Goal: Find specific page/section: Find specific page/section

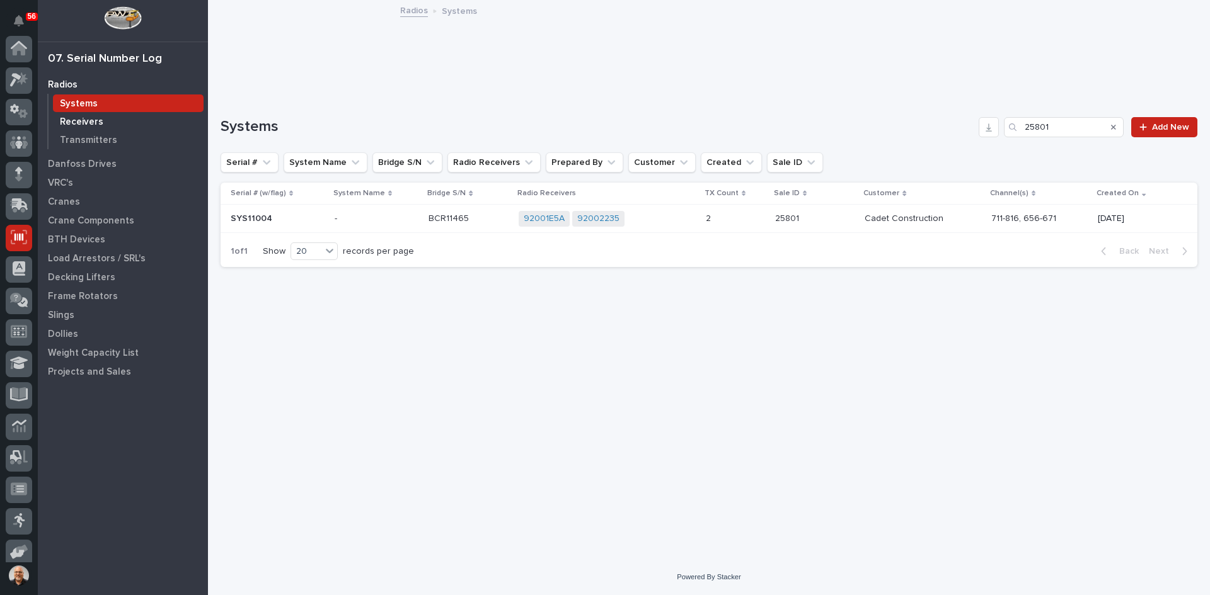
scroll to position [103, 0]
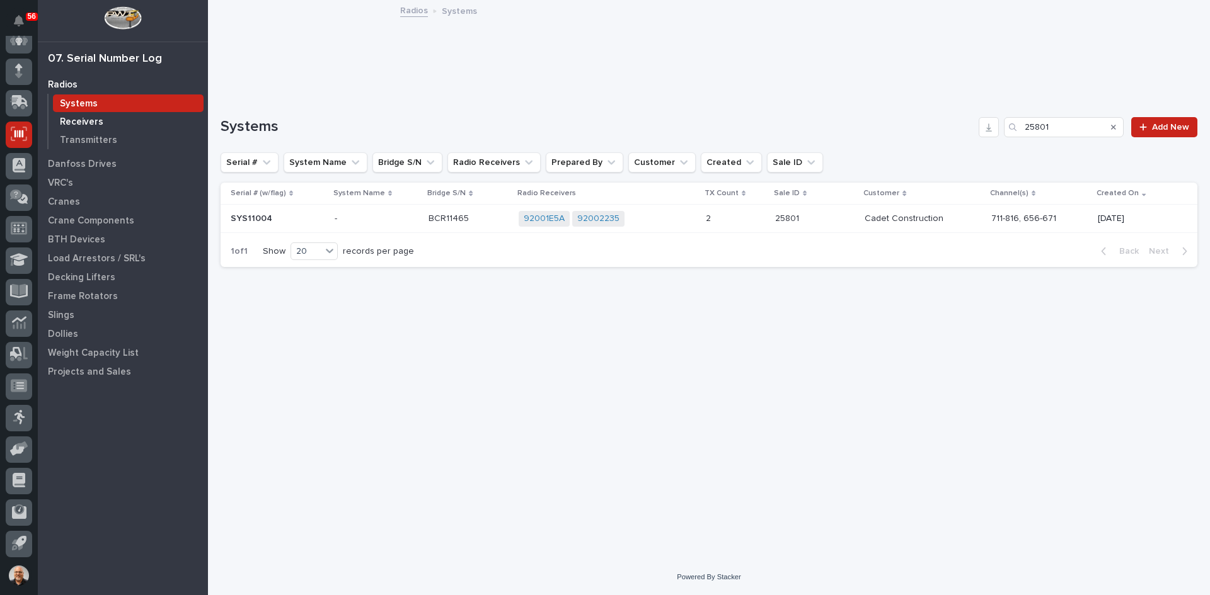
click at [93, 124] on p "Receivers" at bounding box center [81, 122] width 43 height 11
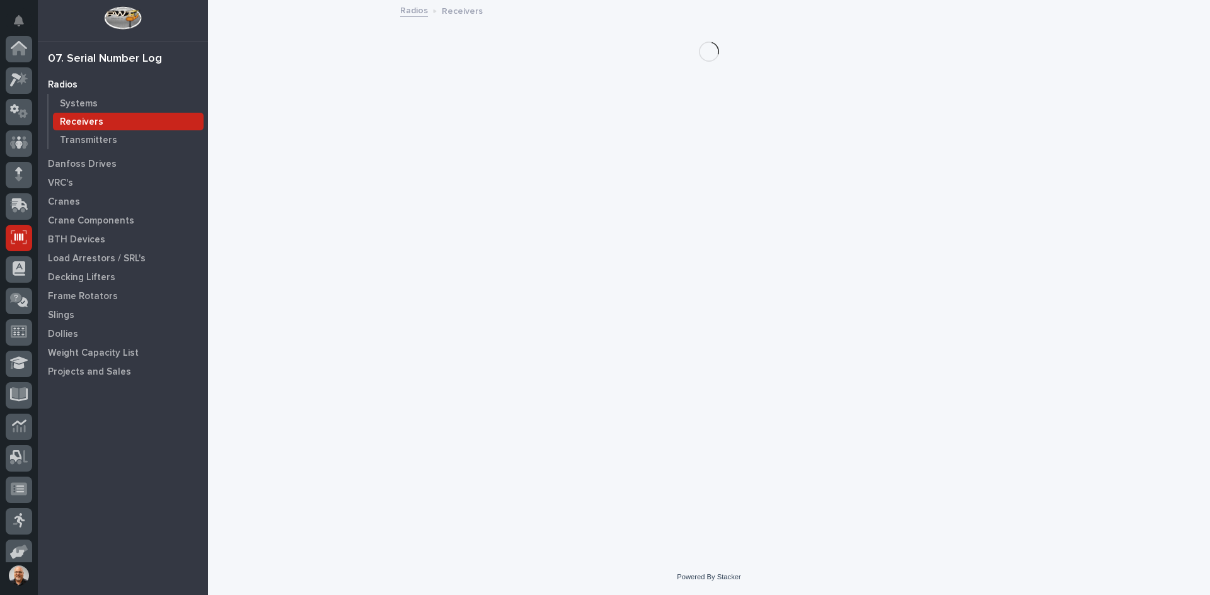
scroll to position [103, 0]
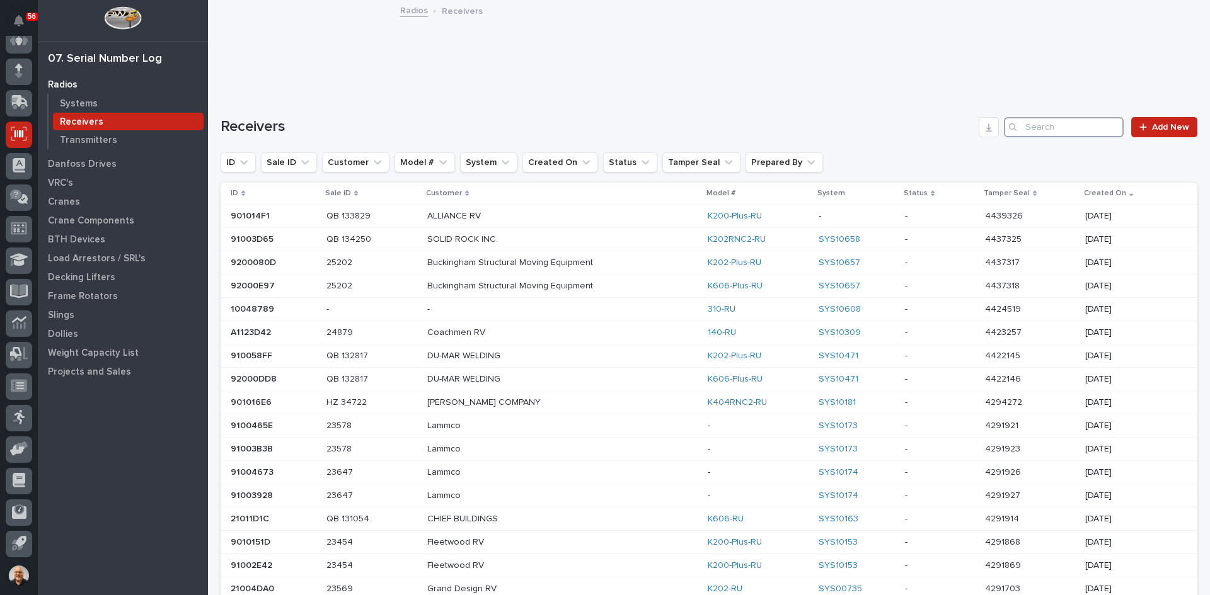
click at [1038, 128] on input "Search" at bounding box center [1064, 127] width 120 height 20
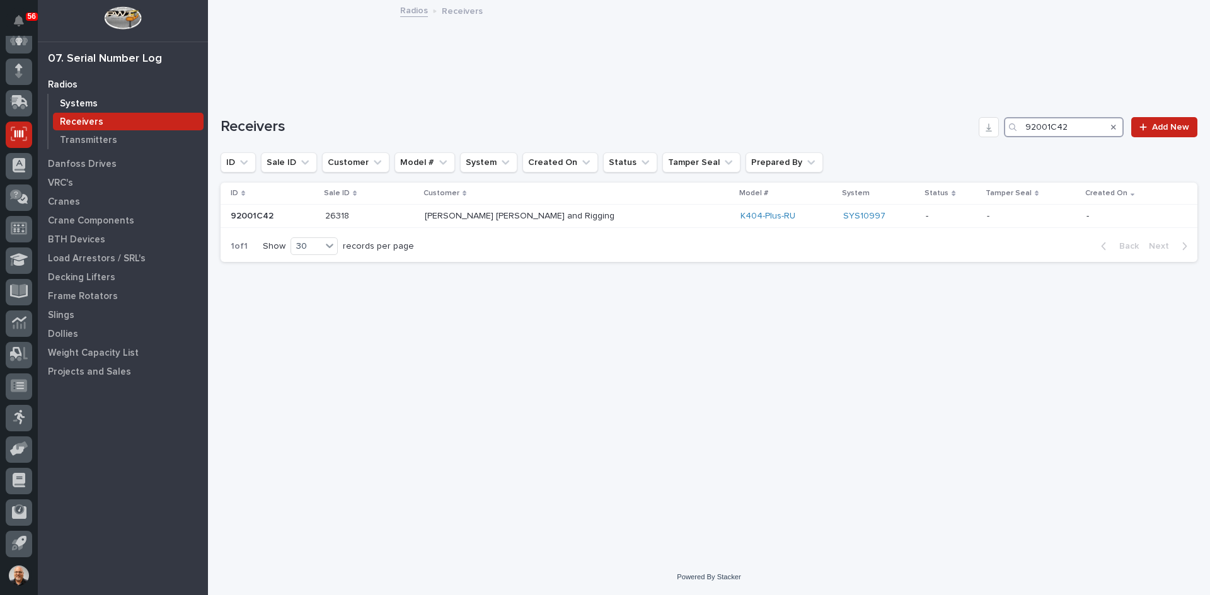
type input "92001C42"
click at [86, 100] on p "Systems" at bounding box center [79, 103] width 38 height 11
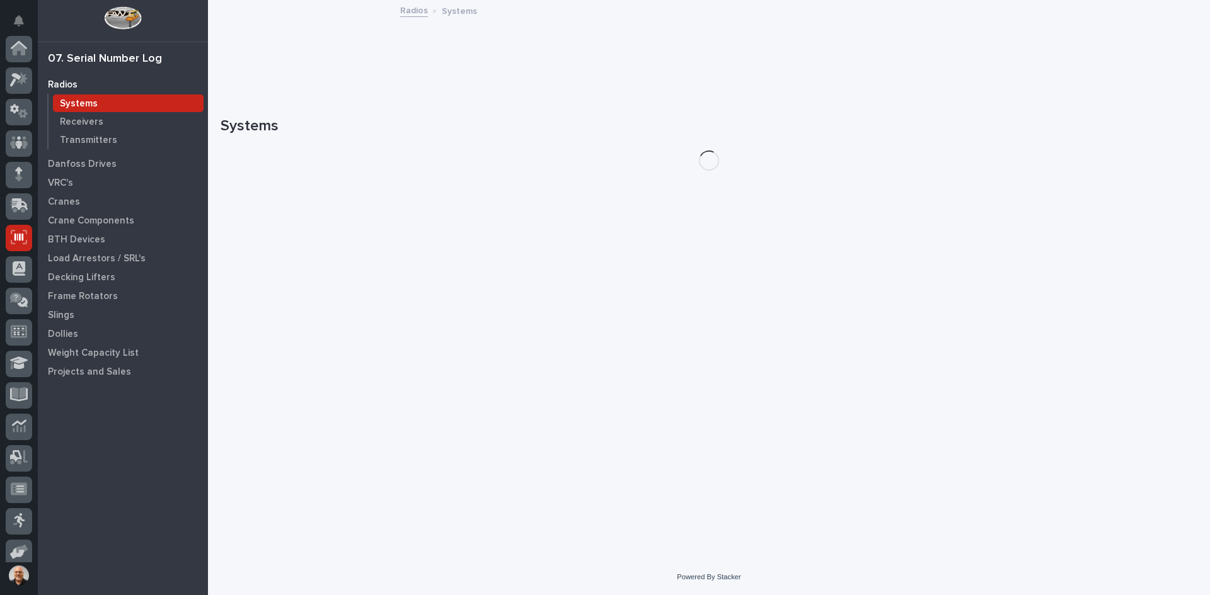
scroll to position [103, 0]
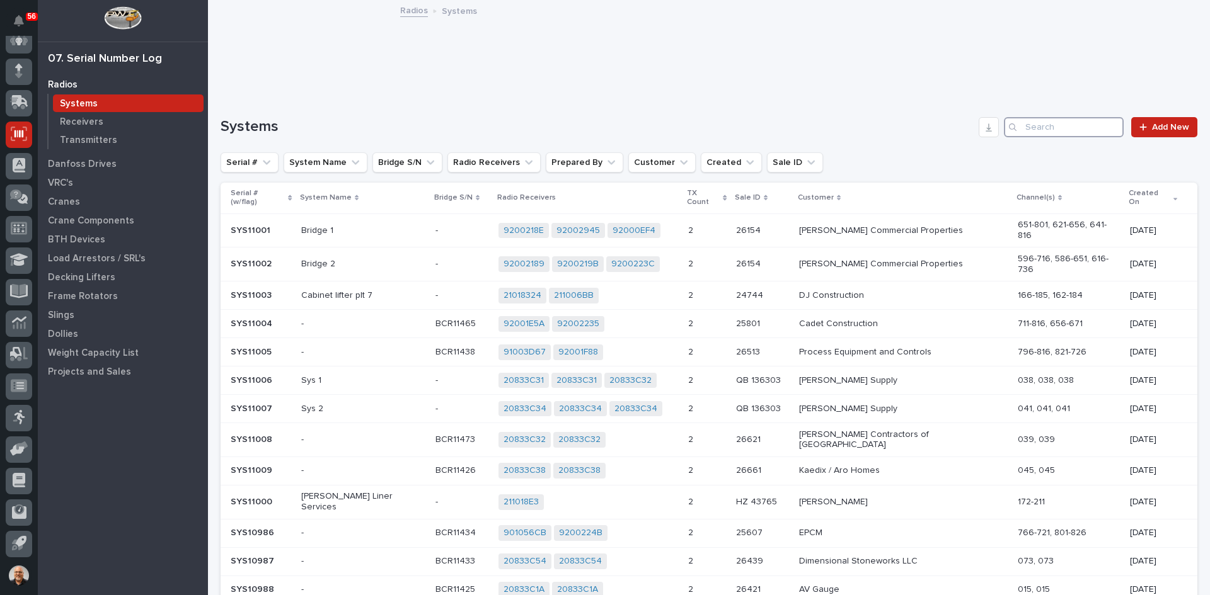
click at [1048, 127] on input "Search" at bounding box center [1064, 127] width 120 height 20
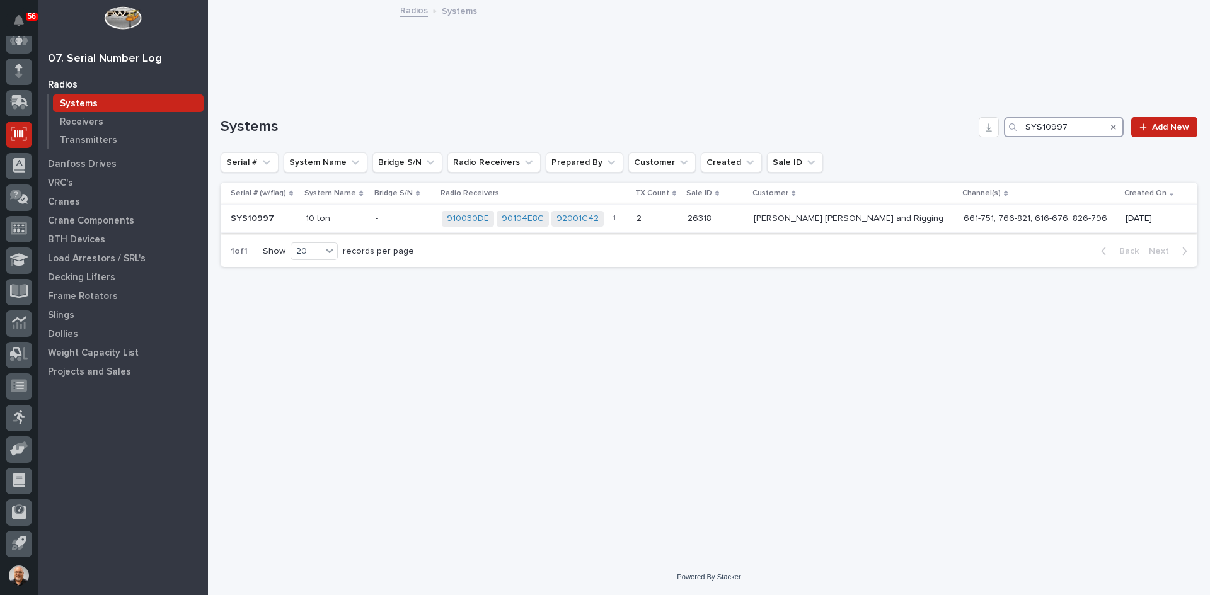
type input "SYS10997"
click at [626, 220] on div "+ 1" at bounding box center [616, 218] width 20 height 9
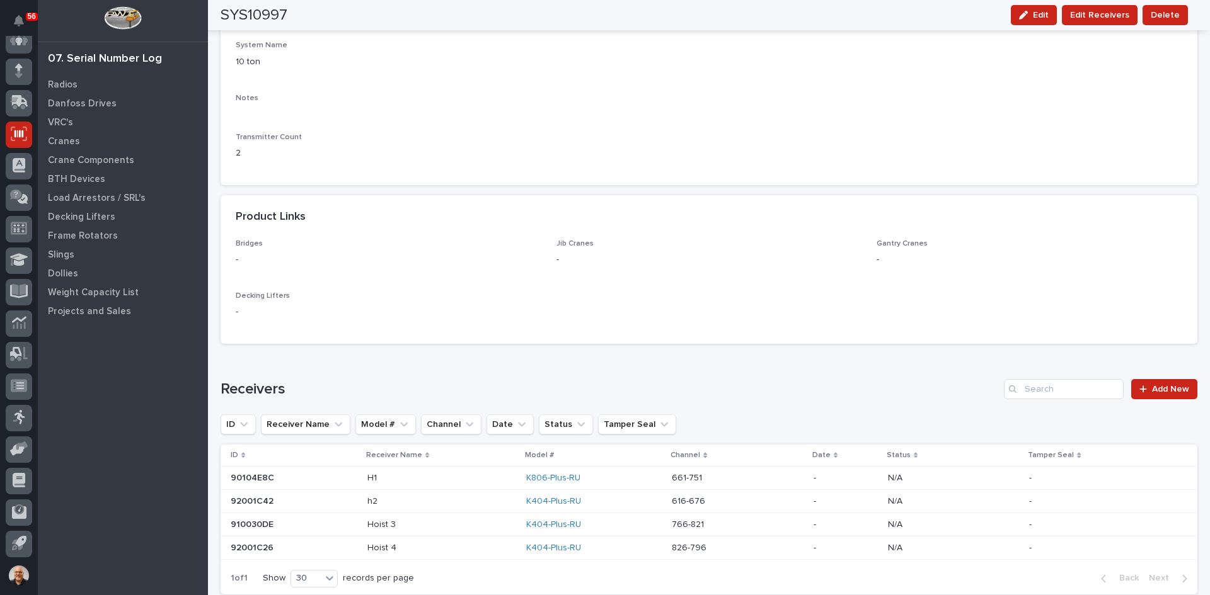
scroll to position [507, 0]
